Goal: Use online tool/utility: Use online tool/utility

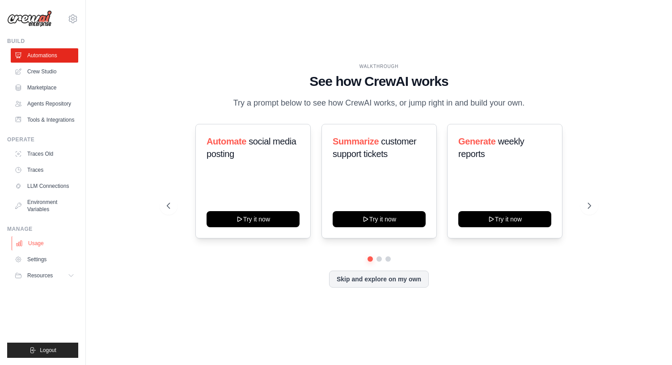
click at [42, 241] on link "Usage" at bounding box center [45, 243] width 67 height 14
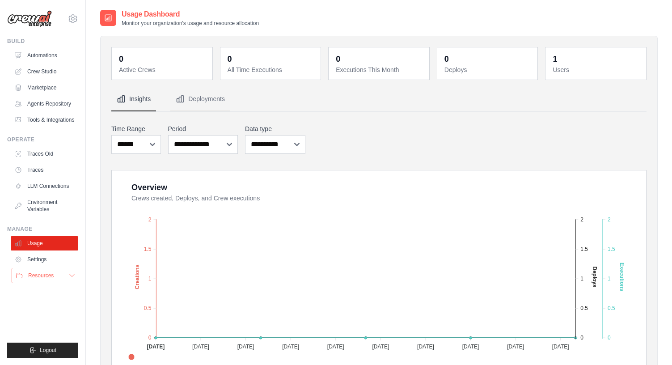
click at [50, 272] on span "Resources" at bounding box center [40, 275] width 25 height 7
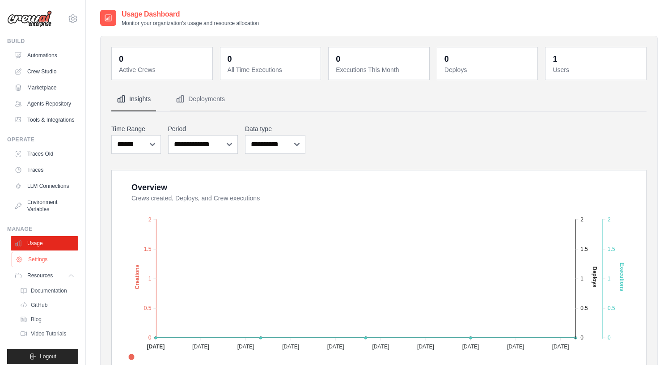
click at [46, 261] on link "Settings" at bounding box center [45, 259] width 67 height 14
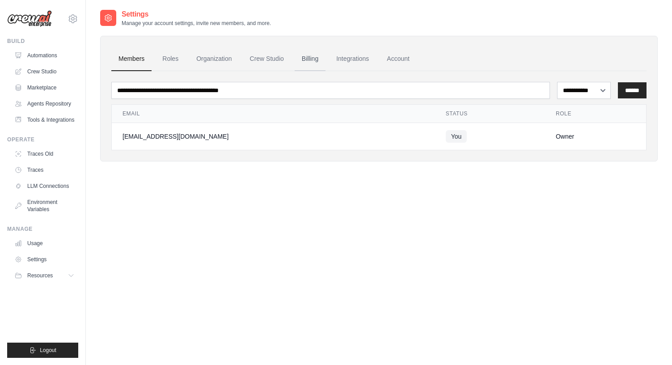
click at [303, 55] on link "Billing" at bounding box center [310, 59] width 31 height 24
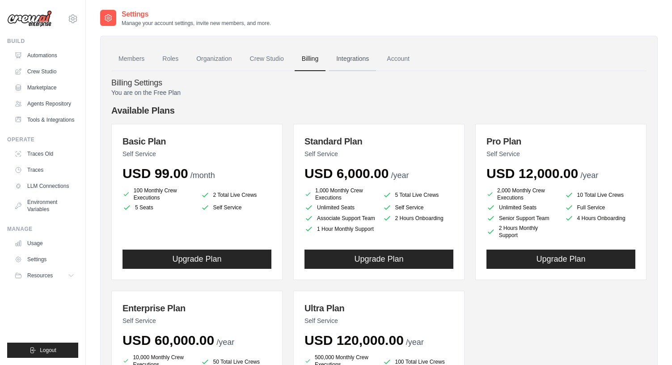
click at [357, 52] on link "Integrations" at bounding box center [352, 59] width 47 height 24
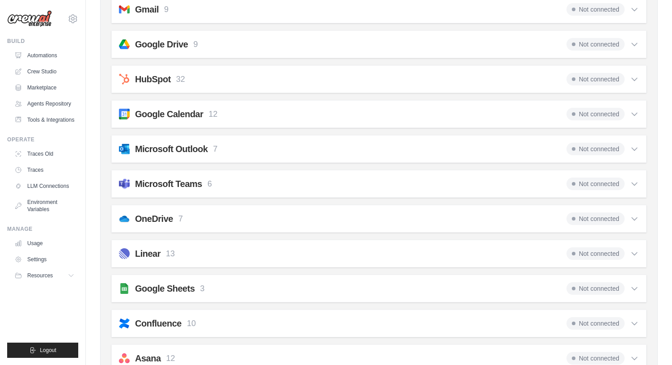
scroll to position [101, 0]
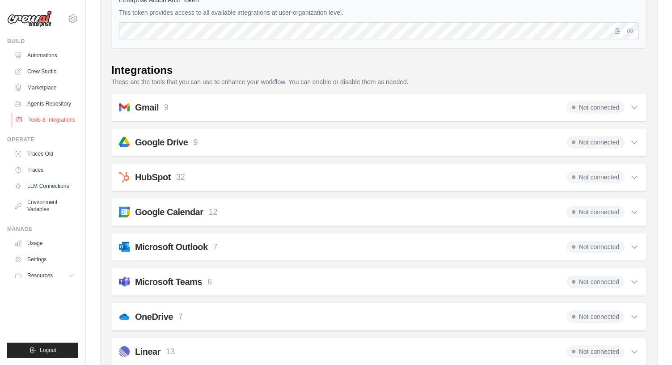
click at [57, 116] on link "Tools & Integrations" at bounding box center [45, 120] width 67 height 14
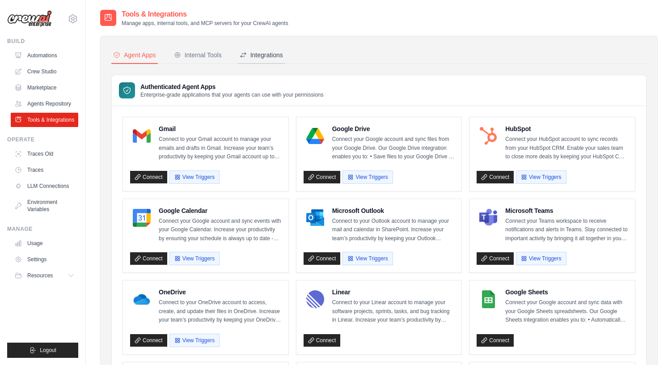
click at [269, 54] on div "Integrations" at bounding box center [261, 55] width 43 height 9
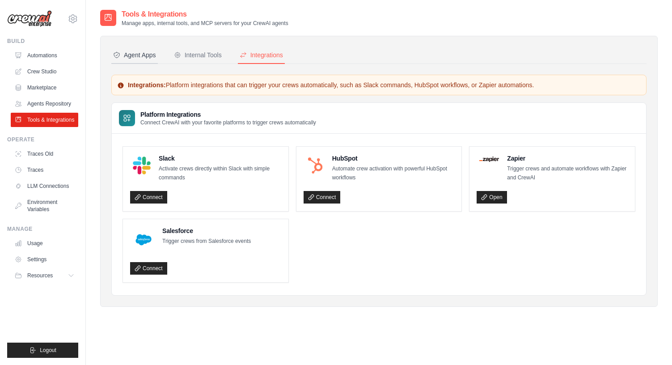
click at [147, 60] on button "Agent Apps" at bounding box center [134, 55] width 46 height 17
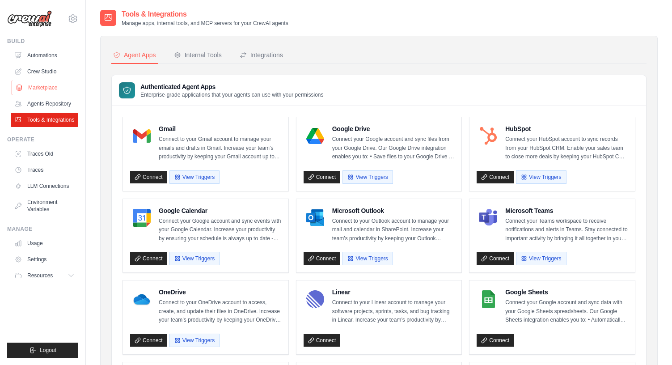
click at [54, 88] on link "Marketplace" at bounding box center [45, 87] width 67 height 14
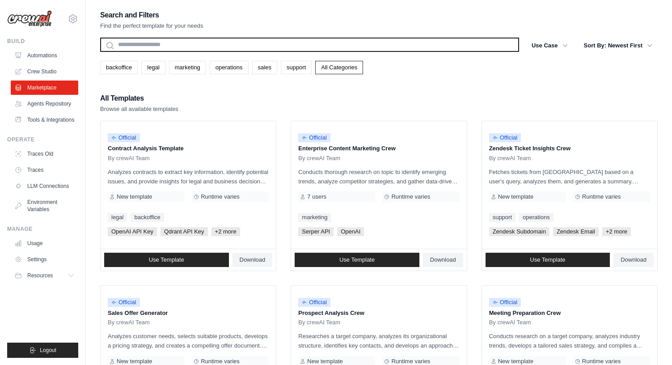
click at [164, 48] on input "text" at bounding box center [309, 45] width 419 height 14
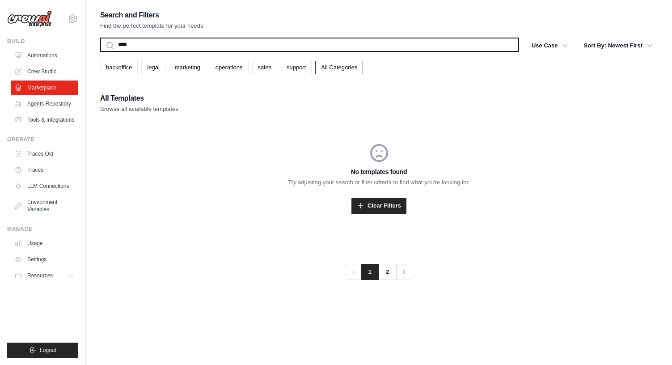
type input "****"
click at [100, 51] on button "Search" at bounding box center [100, 51] width 0 height 0
click at [182, 51] on input "****" at bounding box center [309, 45] width 419 height 14
type input "********"
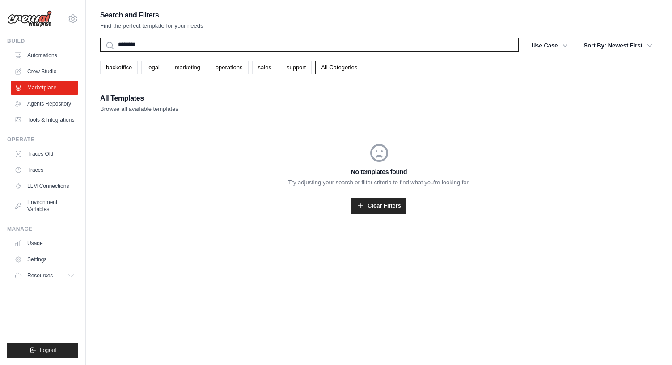
click at [100, 51] on button "Search" at bounding box center [100, 51] width 0 height 0
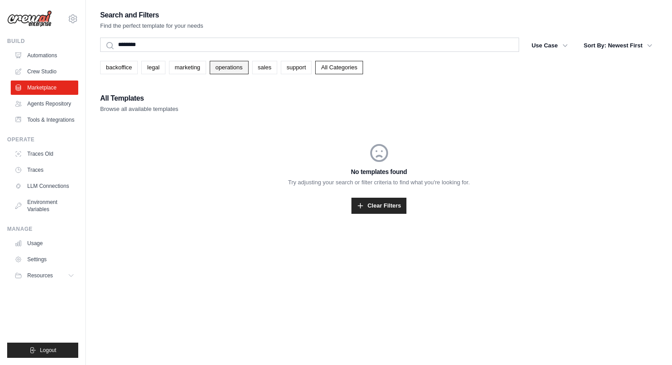
click at [232, 71] on link "operations" at bounding box center [229, 67] width 39 height 13
click at [117, 71] on link "backoffice" at bounding box center [119, 67] width 38 height 13
click at [55, 66] on link "Crew Studio" at bounding box center [45, 71] width 67 height 14
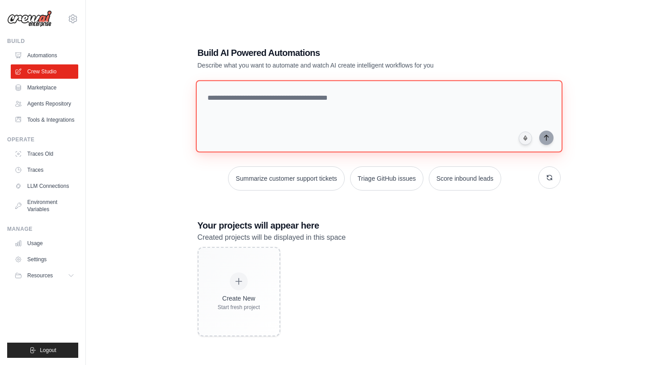
click at [321, 114] on textarea at bounding box center [378, 116] width 366 height 72
type textarea "**********"
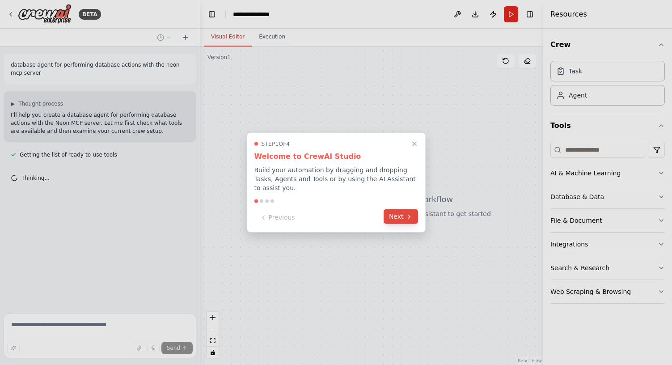
click at [399, 215] on button "Next" at bounding box center [400, 216] width 34 height 15
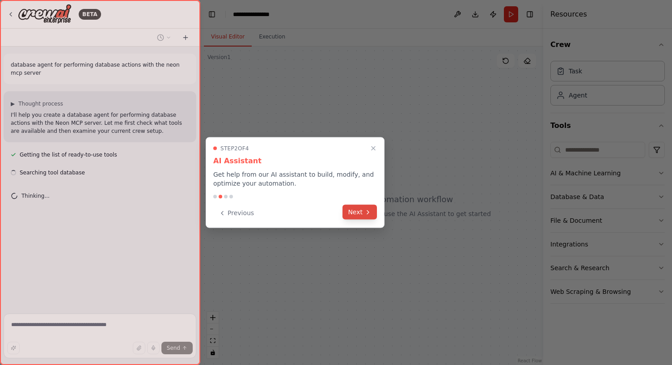
click at [356, 212] on button "Next" at bounding box center [359, 212] width 34 height 15
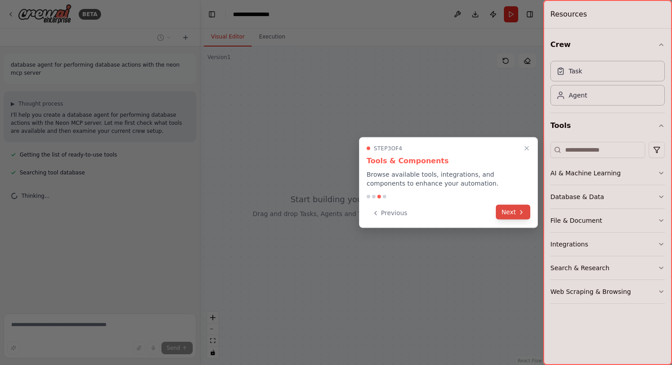
click at [516, 208] on button "Next" at bounding box center [513, 212] width 34 height 15
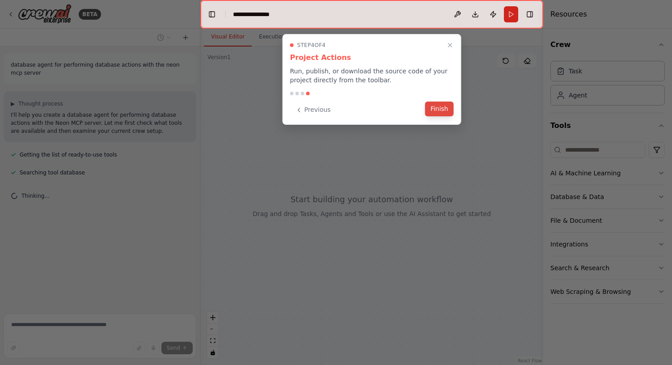
click at [447, 110] on button "Finish" at bounding box center [439, 108] width 29 height 15
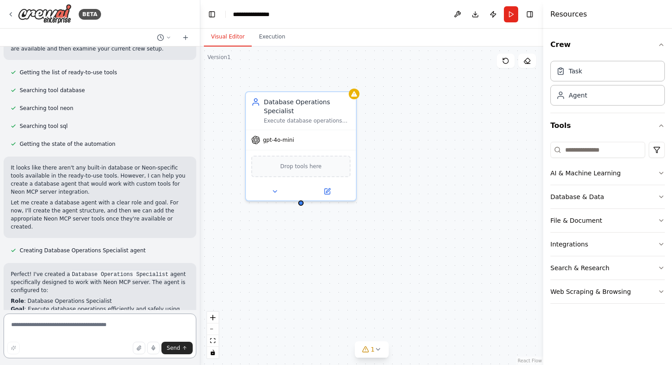
scroll to position [220, 0]
